Goal: Use online tool/utility: Use online tool/utility

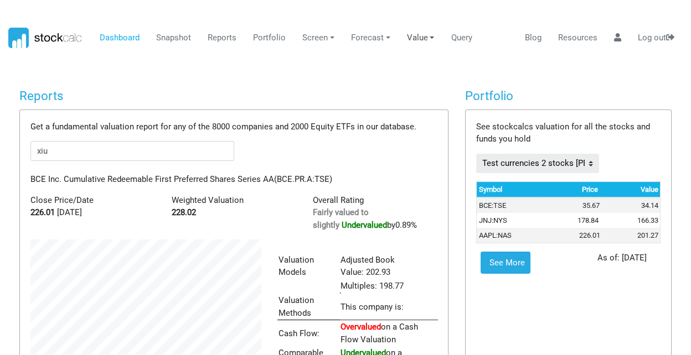
click at [424, 37] on link "Value" at bounding box center [421, 38] width 36 height 21
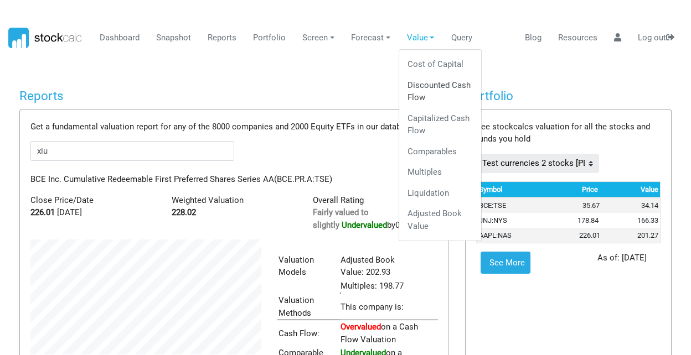
click at [422, 84] on link "Discounted Cash Flow" at bounding box center [440, 91] width 74 height 33
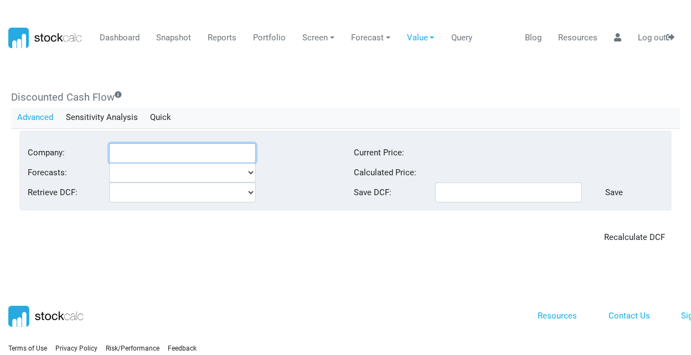
click at [141, 153] on input "Company:" at bounding box center [182, 153] width 147 height 20
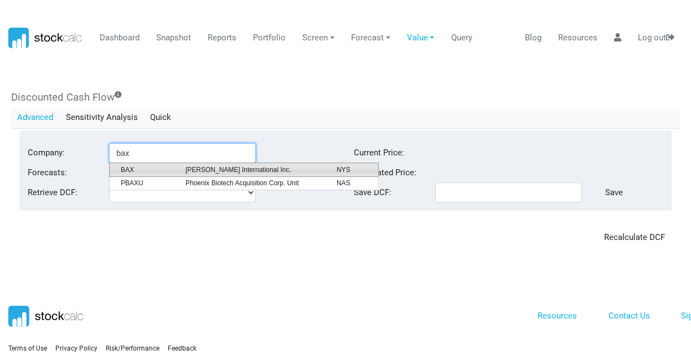
click at [215, 172] on span "[PERSON_NAME] International Inc." at bounding box center [252, 170] width 151 height 10
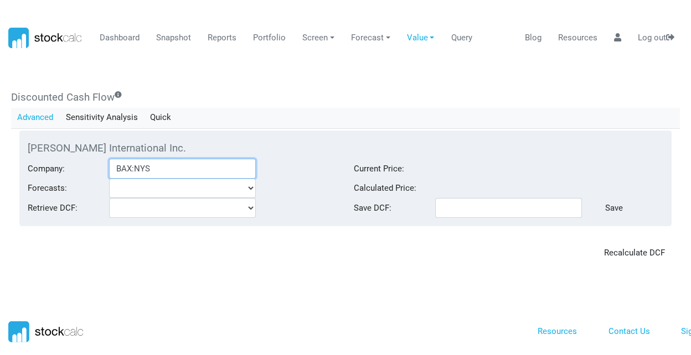
type input "BAX:NYS"
click at [200, 264] on div "Reports Get a fundamental valuation report for any of the 8000 companies and 20…" at bounding box center [345, 175] width 677 height 183
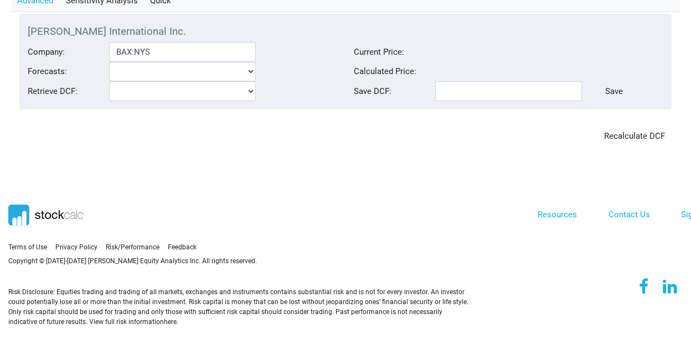
click at [197, 154] on section "Terms of Use Privacy Policy Feedback" at bounding box center [345, 247] width 691 height 193
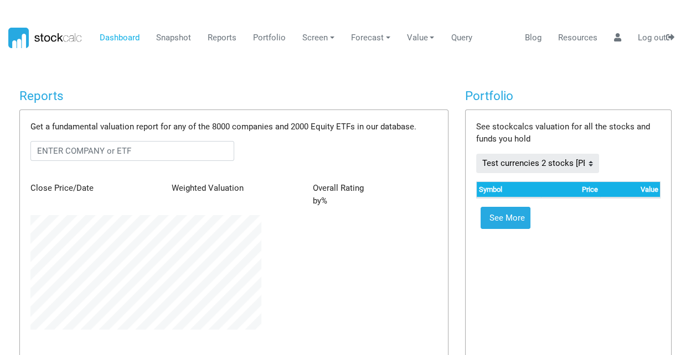
scroll to position [114, 247]
